Goal: Navigation & Orientation: Find specific page/section

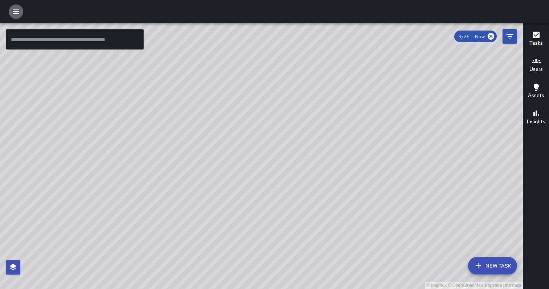
click at [17, 13] on icon "button" at bounding box center [16, 11] width 9 height 9
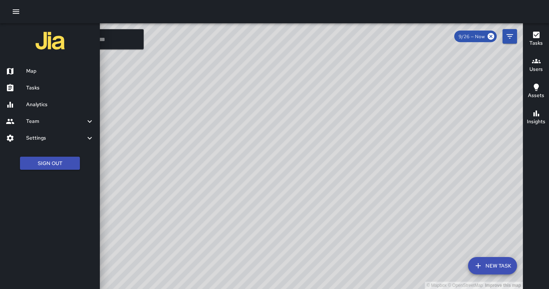
click at [32, 85] on h6 "Tasks" at bounding box center [60, 88] width 68 height 8
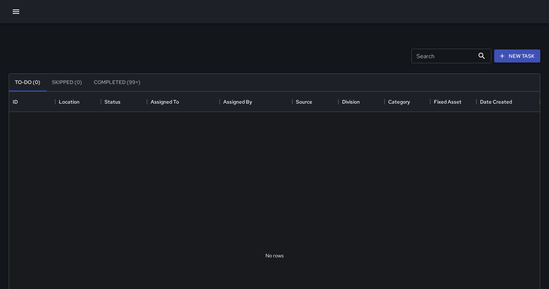
scroll to position [308, 531]
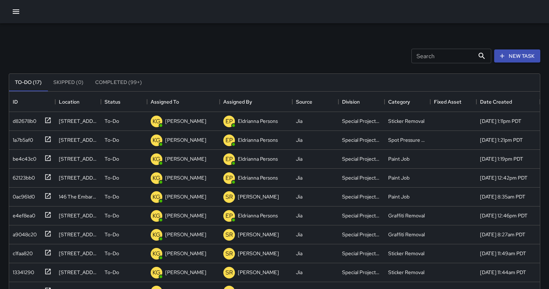
click at [18, 13] on icon "button" at bounding box center [16, 11] width 7 height 4
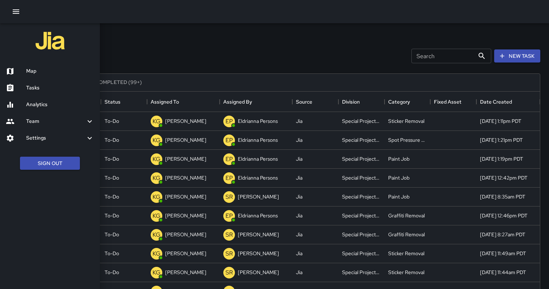
click at [92, 120] on icon at bounding box center [89, 121] width 9 height 9
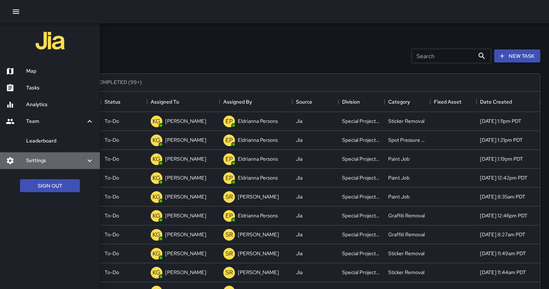
click at [46, 157] on h6 "Settings" at bounding box center [55, 160] width 59 height 8
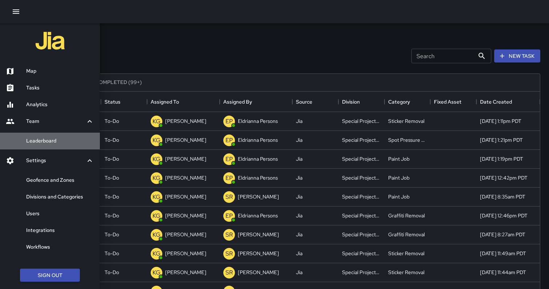
click at [44, 137] on h6 "Leaderboard" at bounding box center [60, 141] width 68 height 8
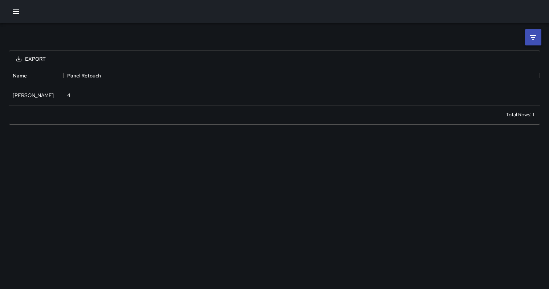
scroll to position [39, 531]
click at [16, 12] on icon "button" at bounding box center [16, 11] width 7 height 4
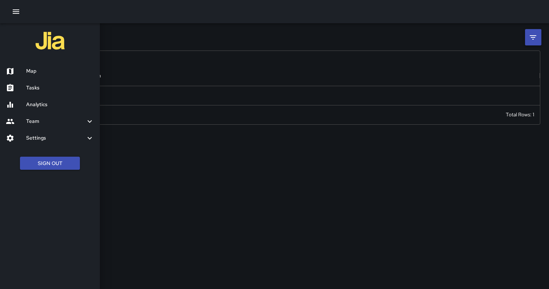
click at [33, 102] on h6 "Analytics" at bounding box center [60, 105] width 68 height 8
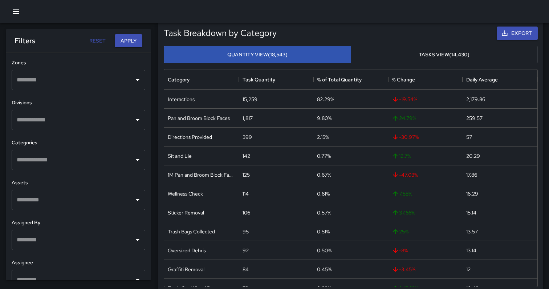
scroll to position [72, 0]
